Goal: Find specific page/section: Find specific page/section

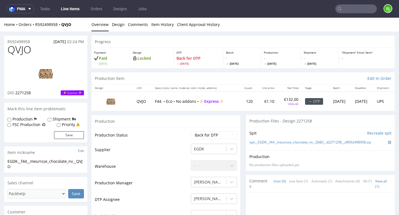
click at [361, 9] on input "text" at bounding box center [356, 8] width 42 height 9
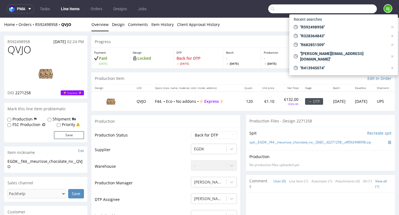
paste input "OHVZ"
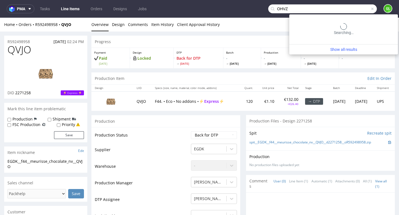
type input "OHVZ"
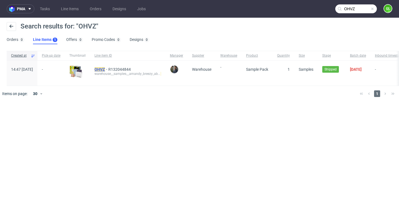
click at [105, 69] on mark "OHVZ" at bounding box center [99, 69] width 11 height 4
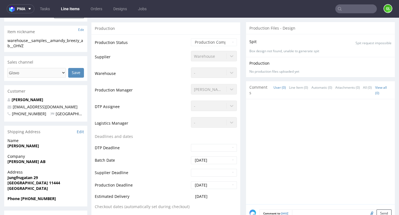
scroll to position [156, 0]
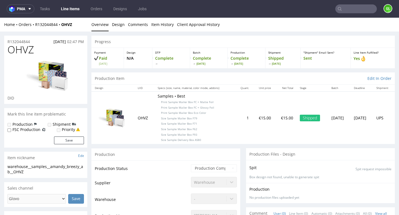
click at [357, 10] on input "text" at bounding box center [356, 8] width 42 height 9
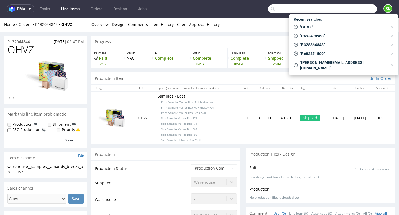
paste input "manager@beigebrown.com"
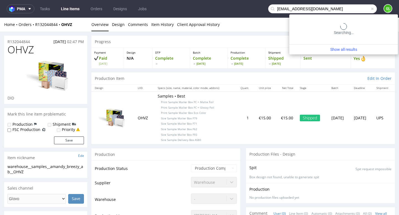
type input "manager@beigebrown.com"
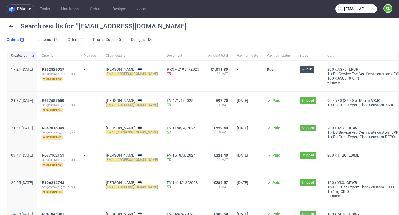
click at [370, 9] on span at bounding box center [372, 9] width 4 height 4
click at [358, 8] on input "text" at bounding box center [356, 8] width 42 height 9
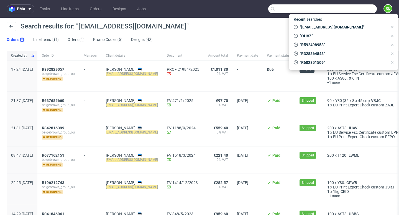
paste input "R517531222"
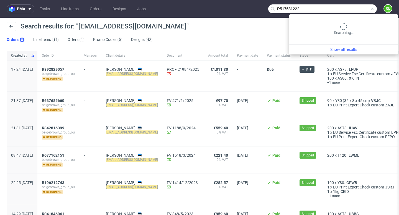
type input "R517531222"
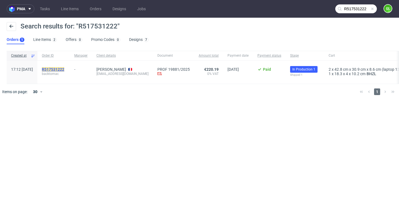
click at [64, 70] on mark "R517531222" at bounding box center [53, 69] width 22 height 4
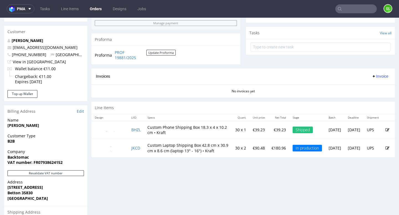
scroll to position [208, 0]
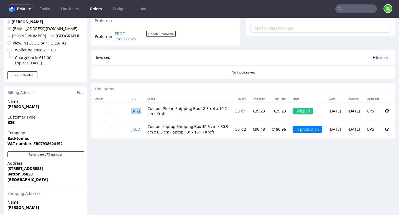
click at [138, 111] on link "BHZL" at bounding box center [135, 111] width 9 height 5
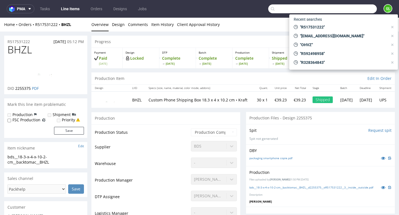
click at [357, 10] on input "text" at bounding box center [322, 8] width 109 height 9
paste input "guillaume.tourette@hotmail.fr"
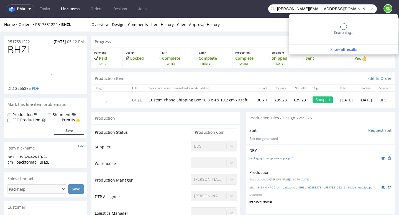
type input "guillaume.tourette@hotmail.fr"
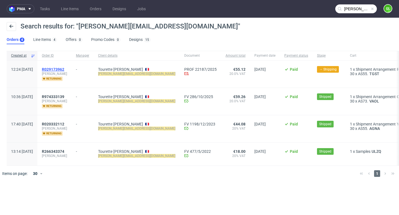
click at [64, 69] on span "R029173962" at bounding box center [53, 69] width 22 height 4
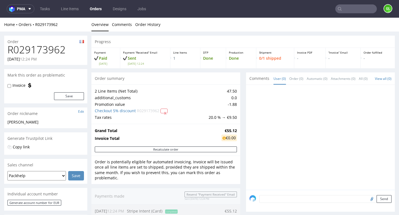
click at [351, 11] on input "text" at bounding box center [356, 8] width 42 height 9
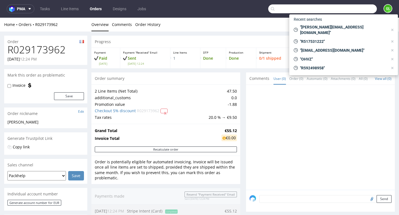
paste input "contact@rheabeauty.shop"
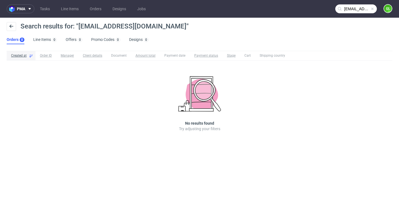
click at [361, 9] on input "contact@rheabeauty.shop" at bounding box center [356, 8] width 42 height 9
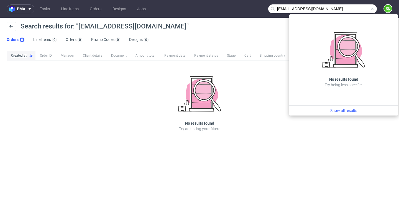
drag, startPoint x: 293, startPoint y: 9, endPoint x: 276, endPoint y: 10, distance: 16.9
click at [276, 10] on input "contact@rheabeauty.shop" at bounding box center [322, 8] width 109 height 9
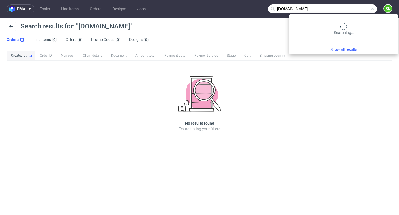
click at [346, 8] on input "rheabeauty.shop" at bounding box center [322, 8] width 109 height 9
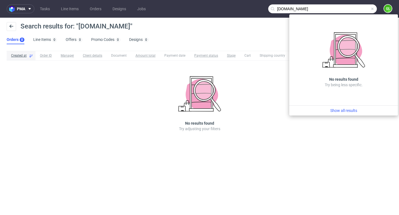
click at [279, 9] on input "rheabeauty.shop" at bounding box center [322, 8] width 109 height 9
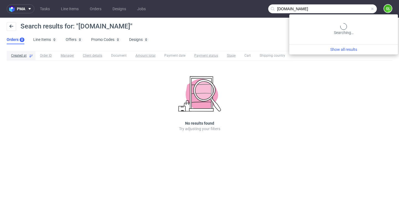
type input "heabeauty.shop"
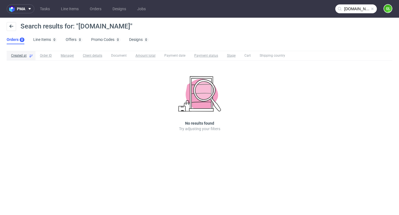
click at [372, 10] on span at bounding box center [372, 9] width 4 height 4
click at [354, 11] on input "text" at bounding box center [356, 8] width 42 height 9
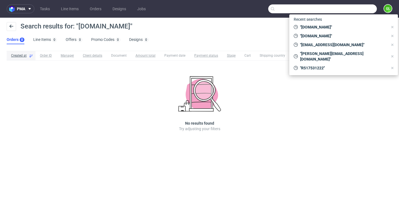
paste input "R819611534"
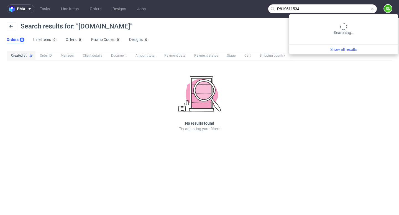
type input "R819611534"
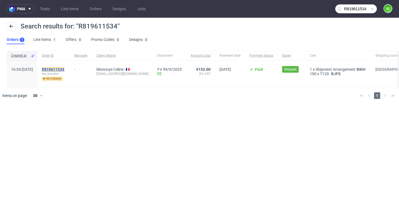
click at [64, 69] on mark "R819611534" at bounding box center [53, 69] width 22 height 4
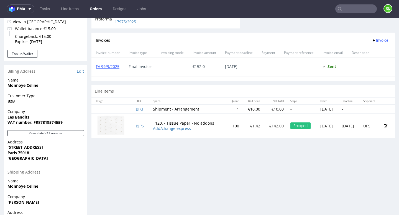
scroll to position [228, 0]
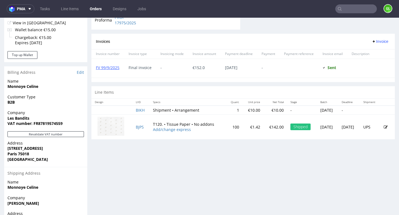
click at [210, 156] on div "Progress Payment Paid Mon 25 Aug Payment “Received” Email Sent Mon 25 Aug 16:54…" at bounding box center [242, 35] width 303 height 456
click at [137, 128] on link "BJPS" at bounding box center [140, 127] width 8 height 5
